Goal: Task Accomplishment & Management: Use online tool/utility

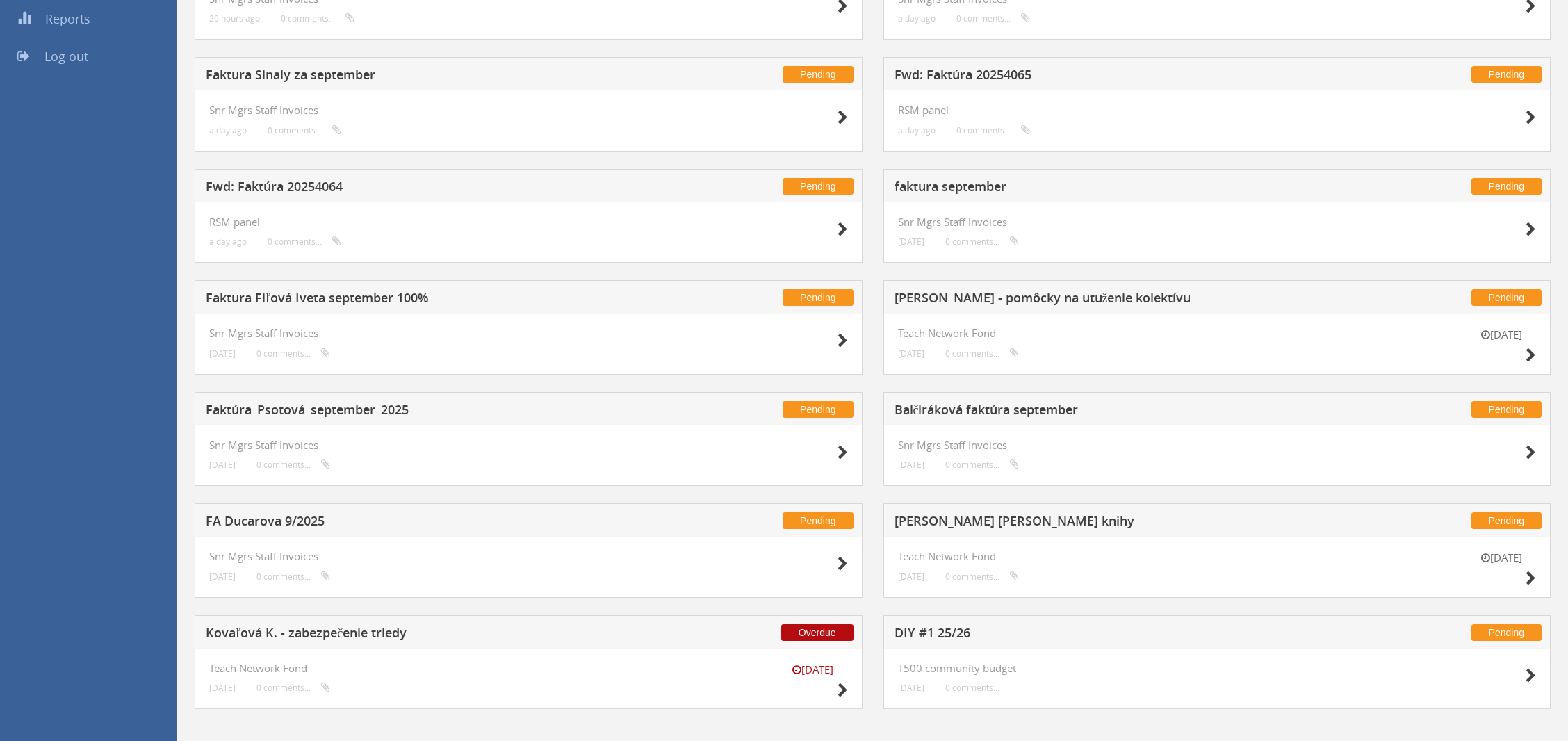
scroll to position [273, 0]
click at [1531, 572] on icon at bounding box center [1530, 579] width 11 height 15
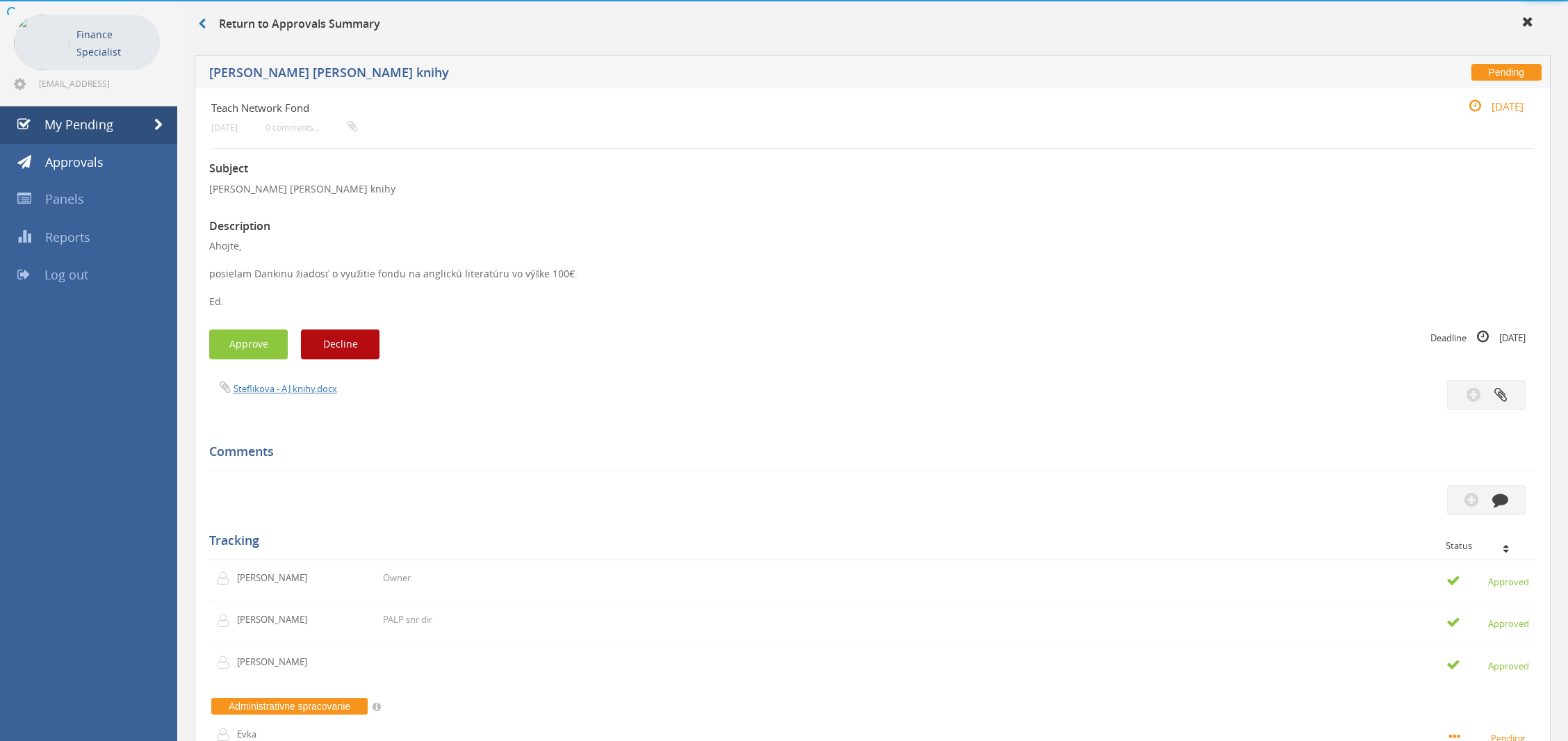
scroll to position [273, 0]
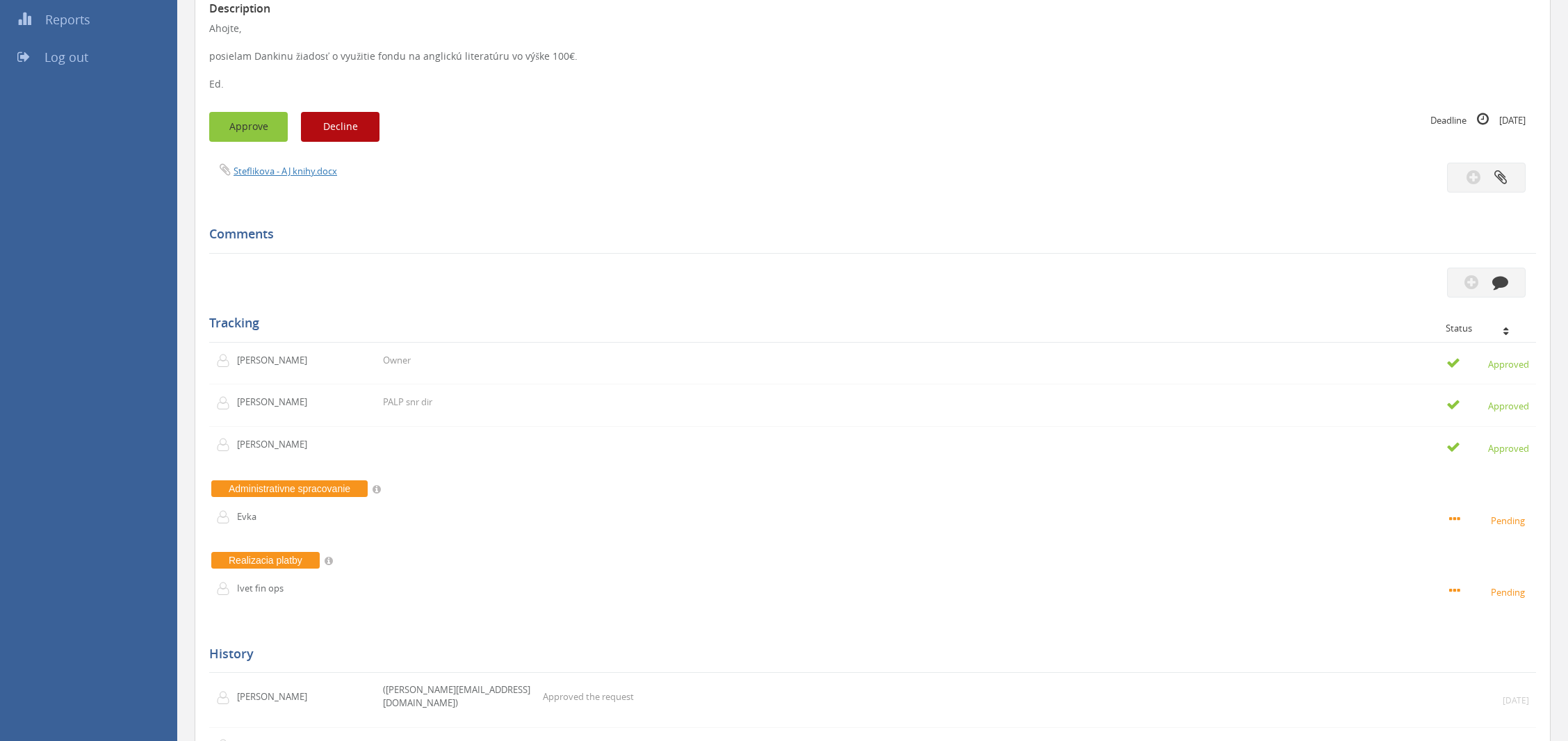
click at [272, 123] on button "Approve" at bounding box center [249, 126] width 78 height 30
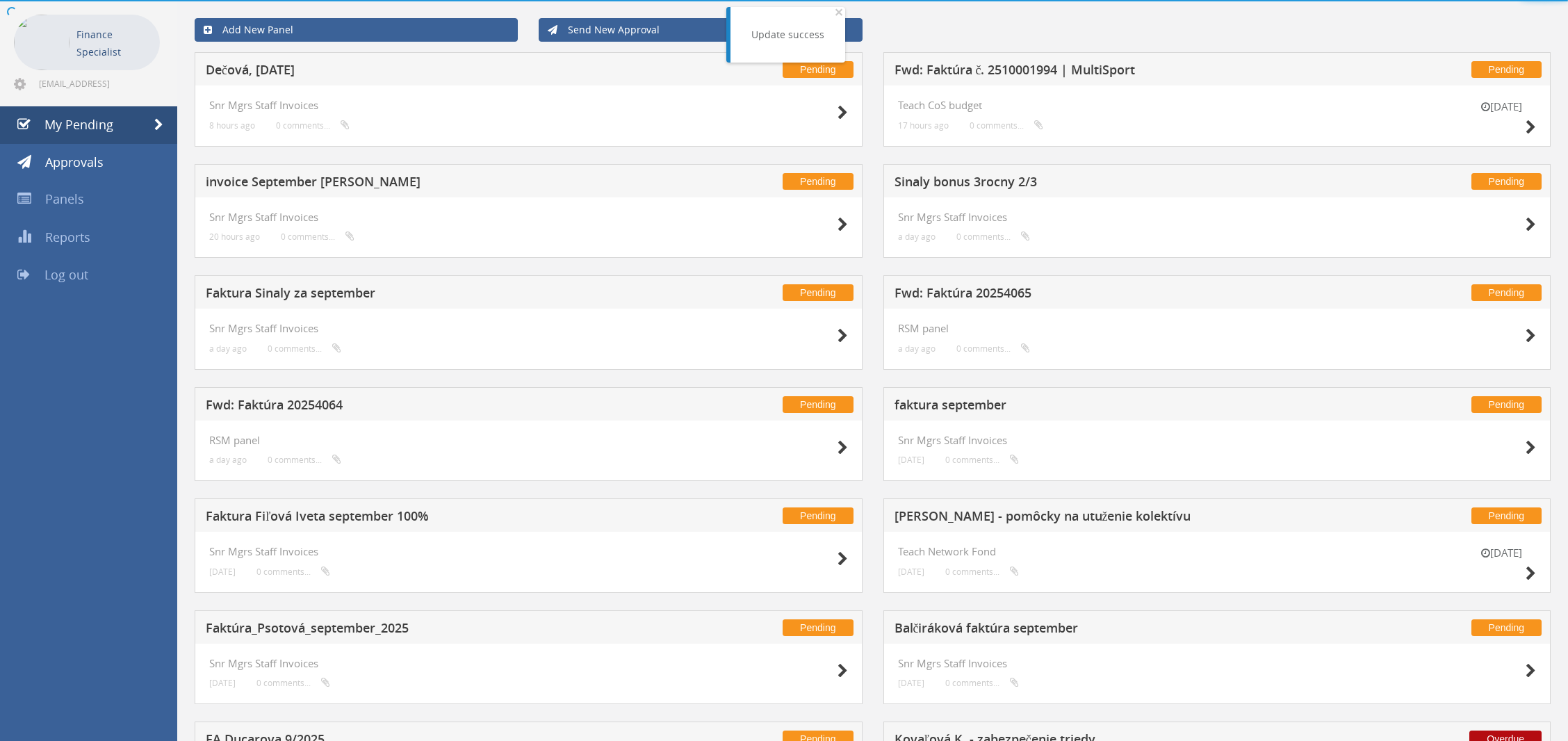
scroll to position [273, 0]
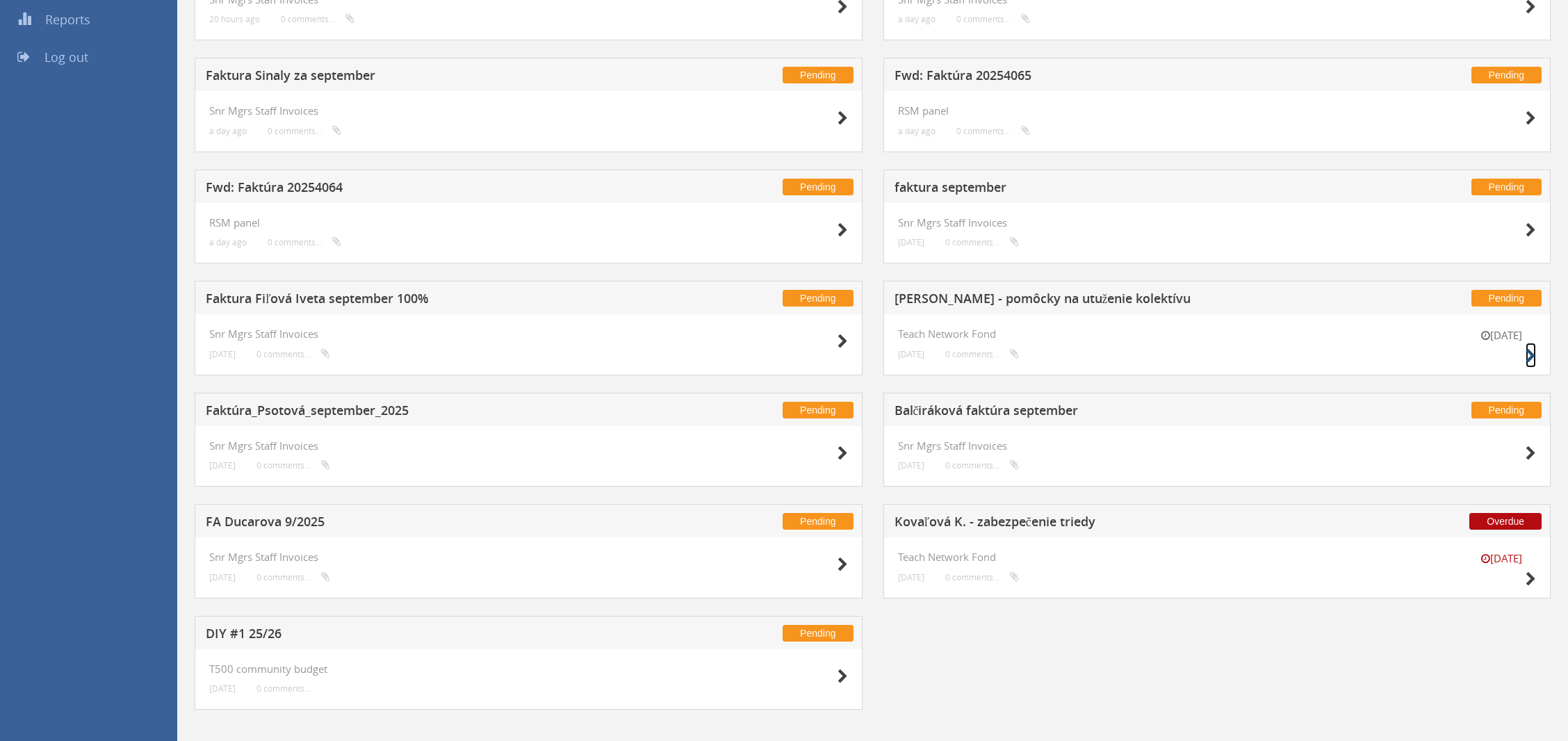
click at [1528, 356] on icon at bounding box center [1530, 355] width 11 height 15
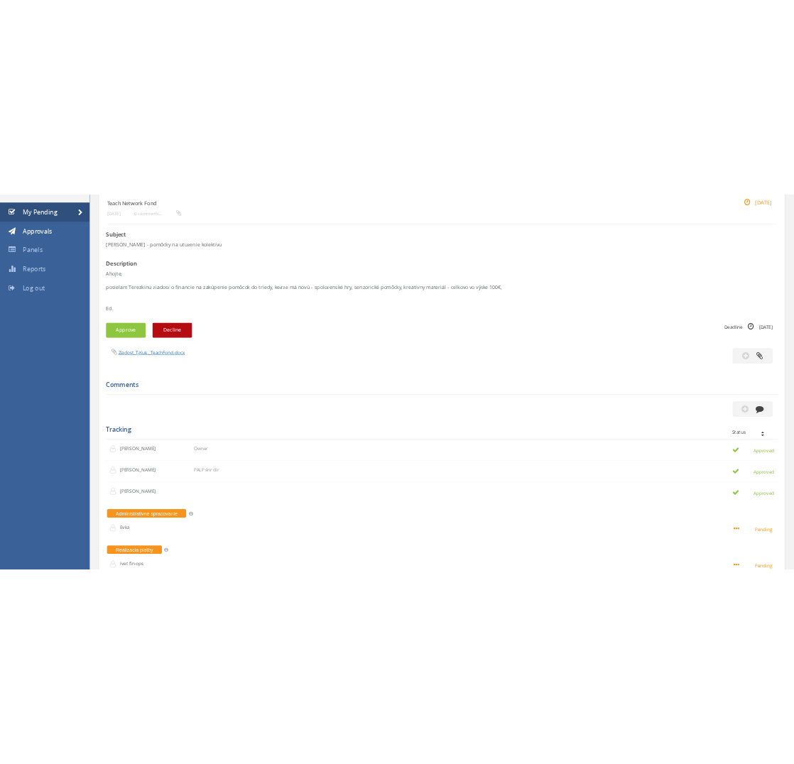
scroll to position [141, 0]
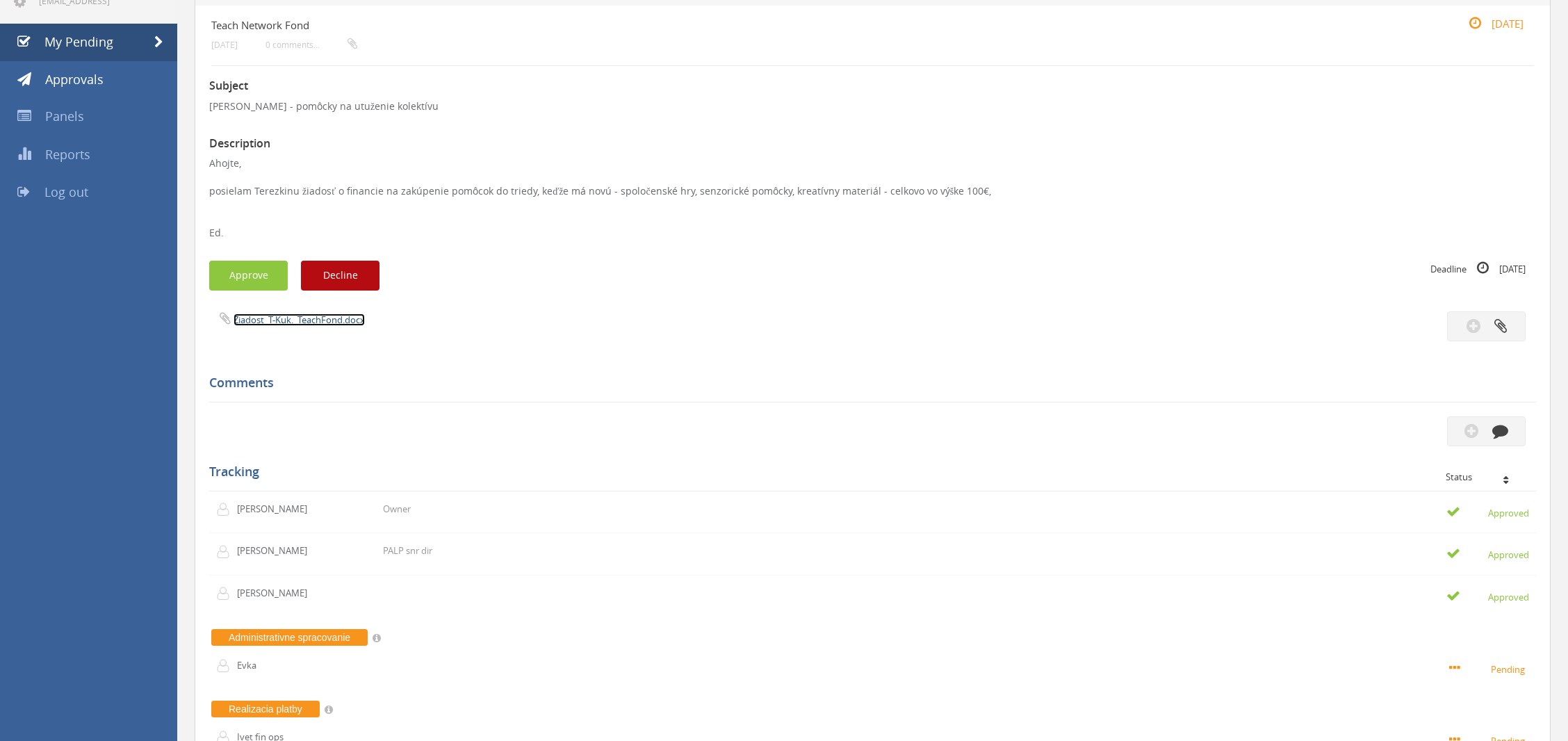
click at [319, 319] on link "Ziadost_T-Kuk._TeachFond.docx" at bounding box center [300, 319] width 131 height 13
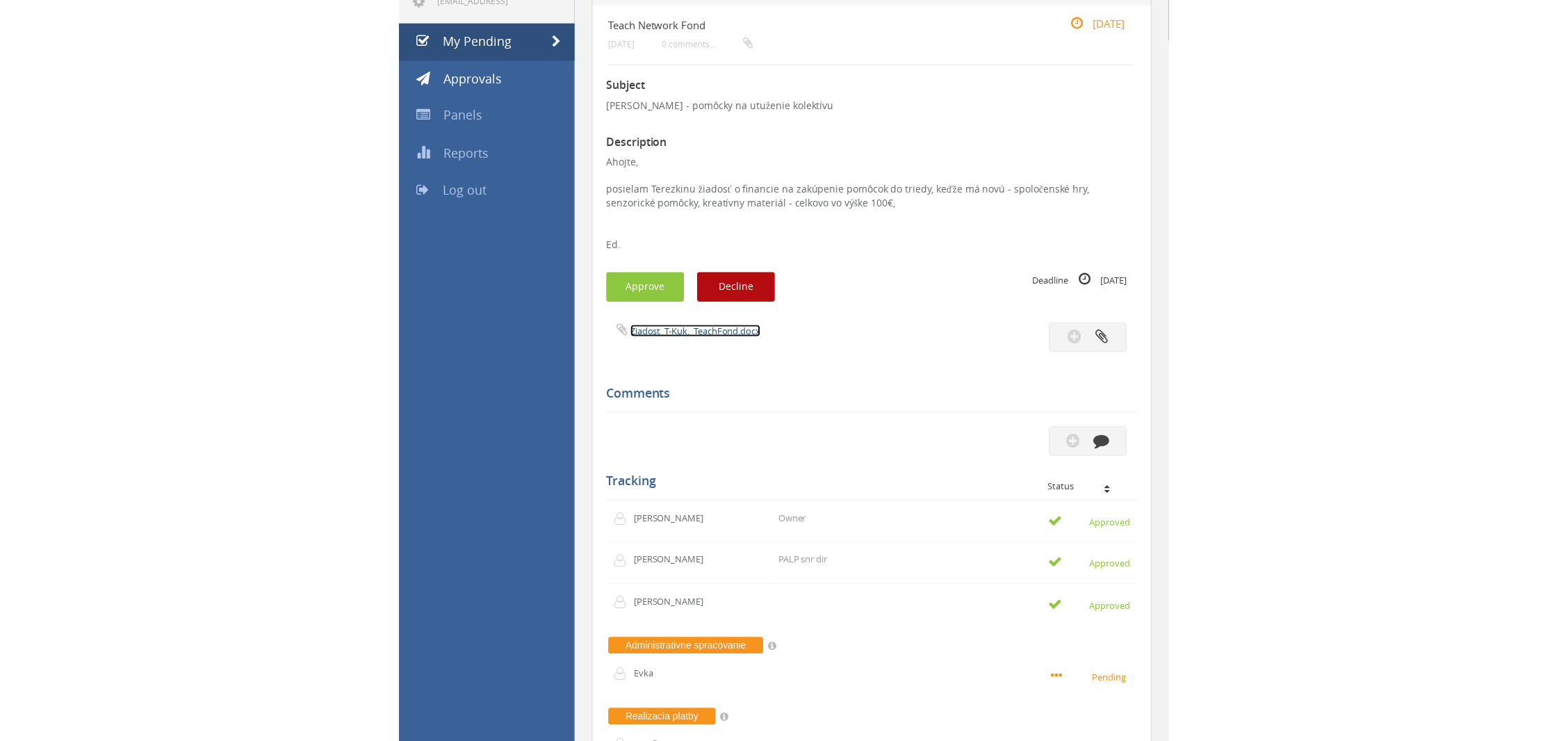
scroll to position [136, 0]
